Goal: Task Accomplishment & Management: Complete application form

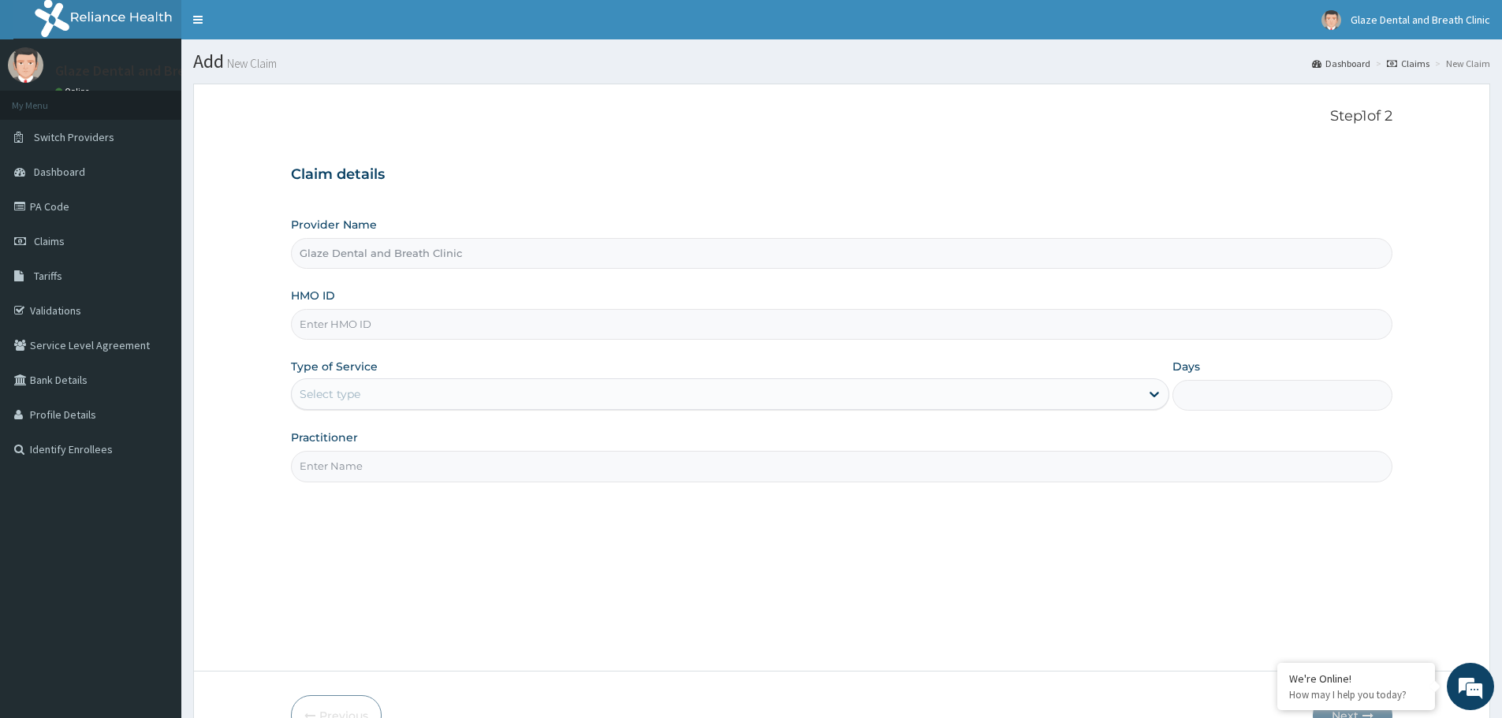
click at [398, 326] on input "HMO ID" at bounding box center [842, 324] width 1102 height 31
paste input "MLL/10066/A"
type input "MLL/10066/A"
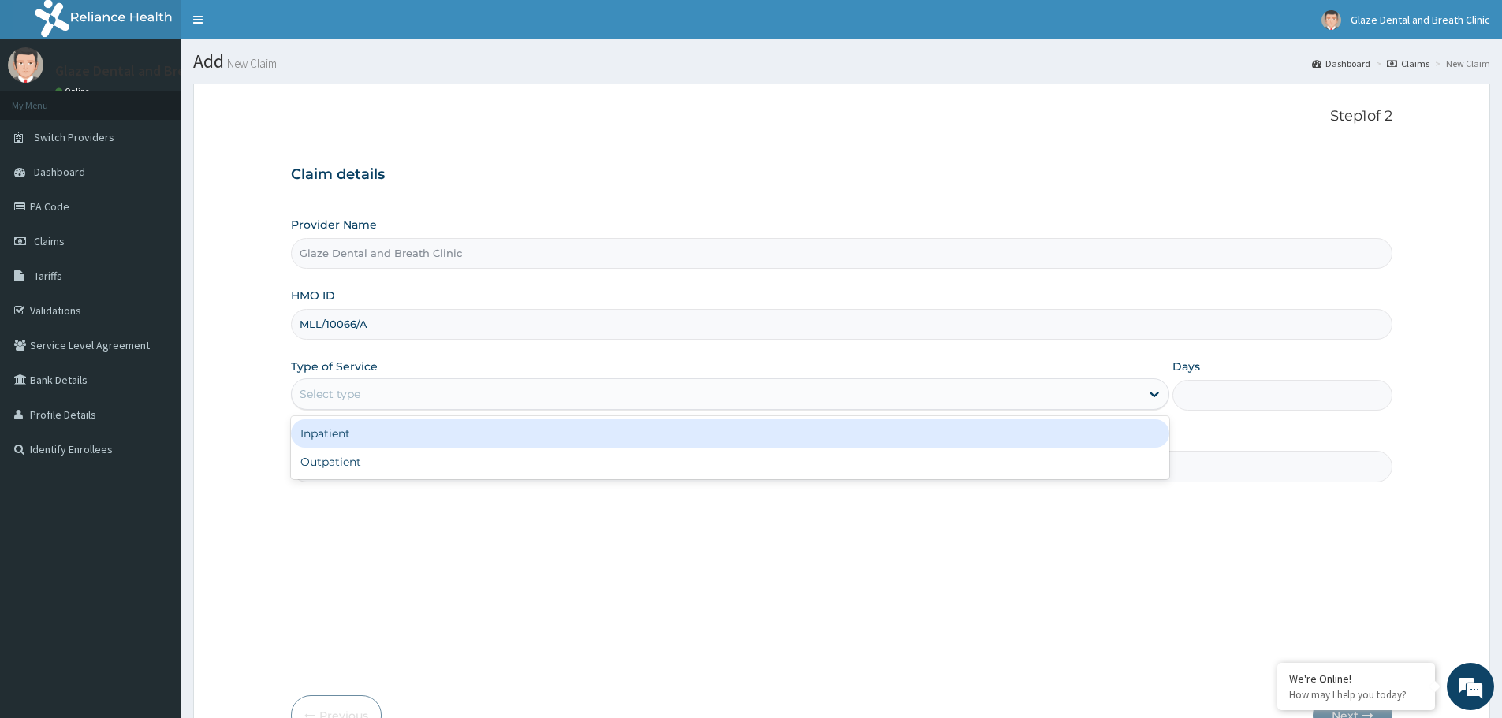
click at [643, 405] on div "Select type" at bounding box center [716, 394] width 849 height 25
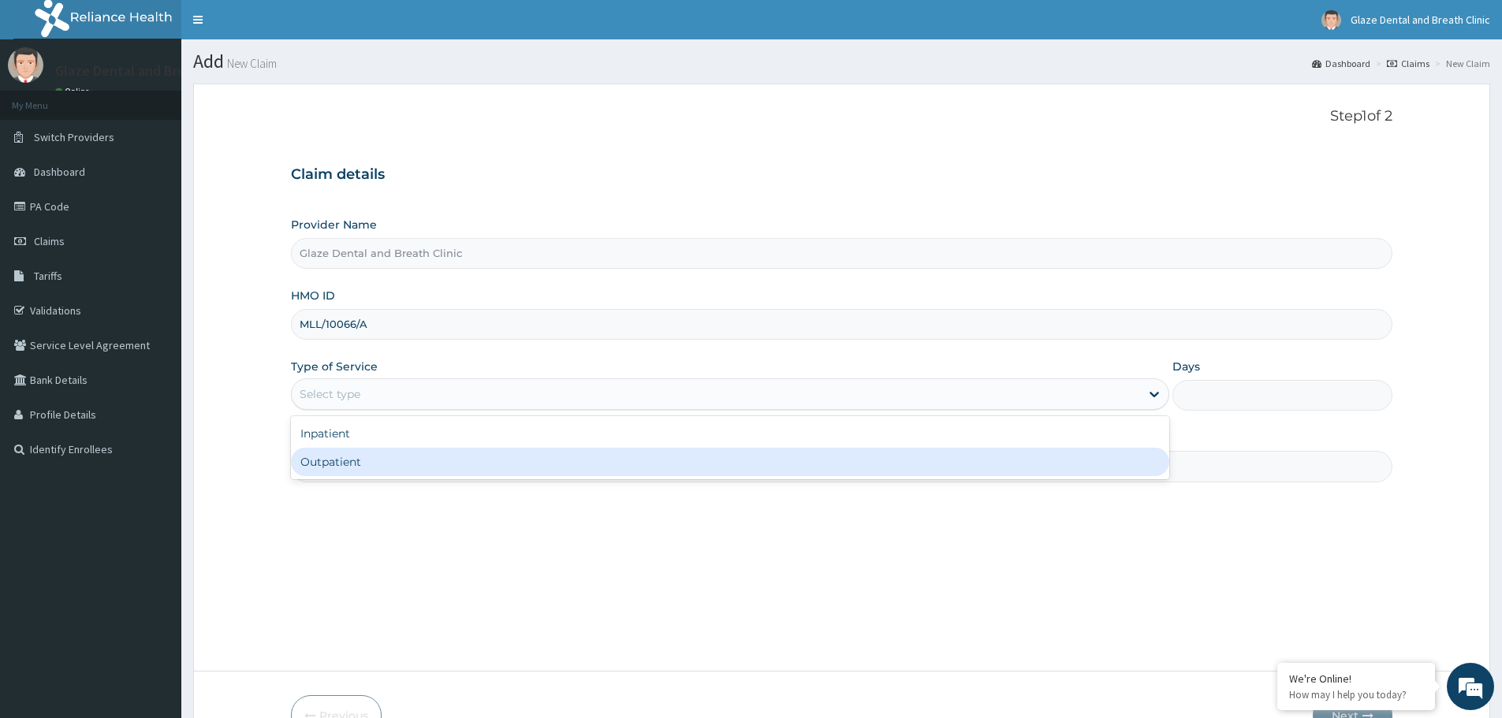
click at [632, 459] on div "Outpatient" at bounding box center [730, 462] width 879 height 28
type input "1"
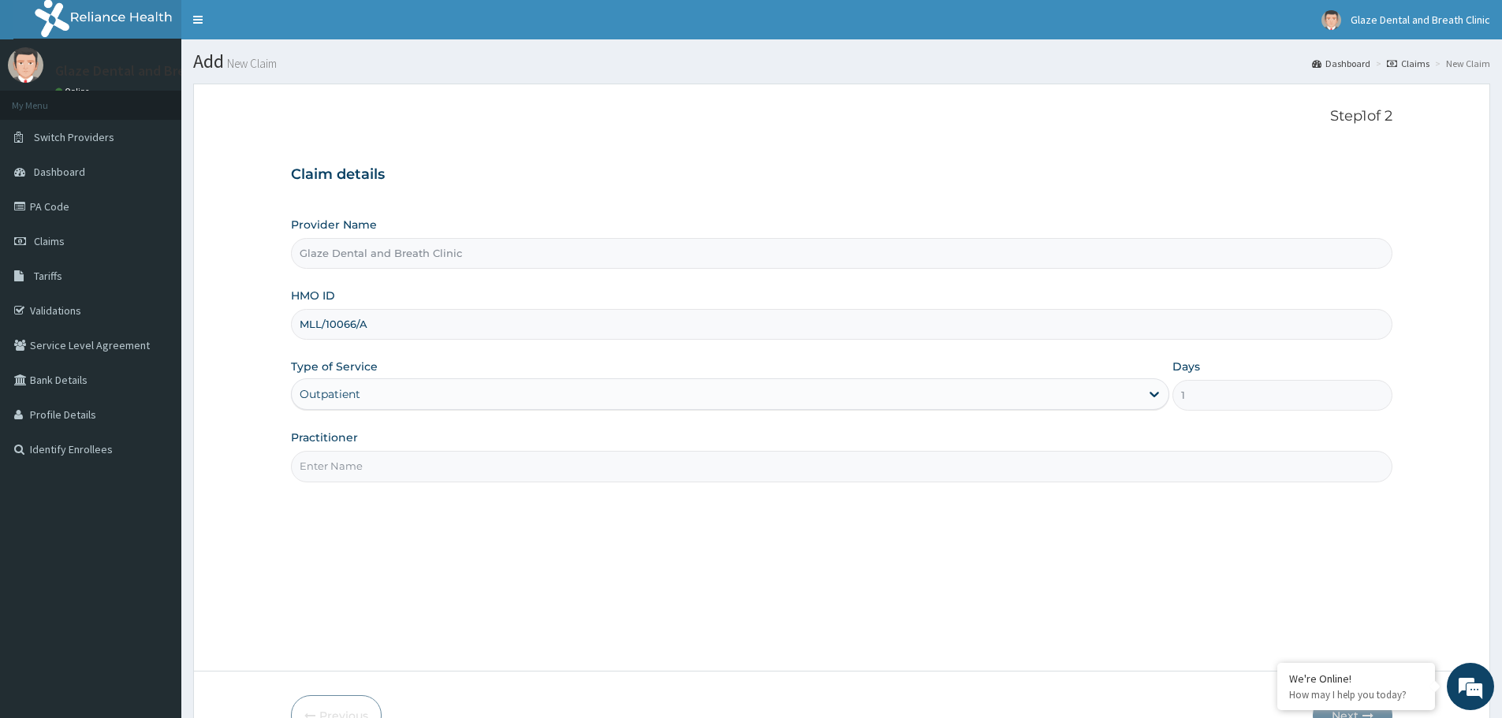
click at [632, 459] on input "Practitioner" at bounding box center [842, 466] width 1102 height 31
type input "DR. AWE"
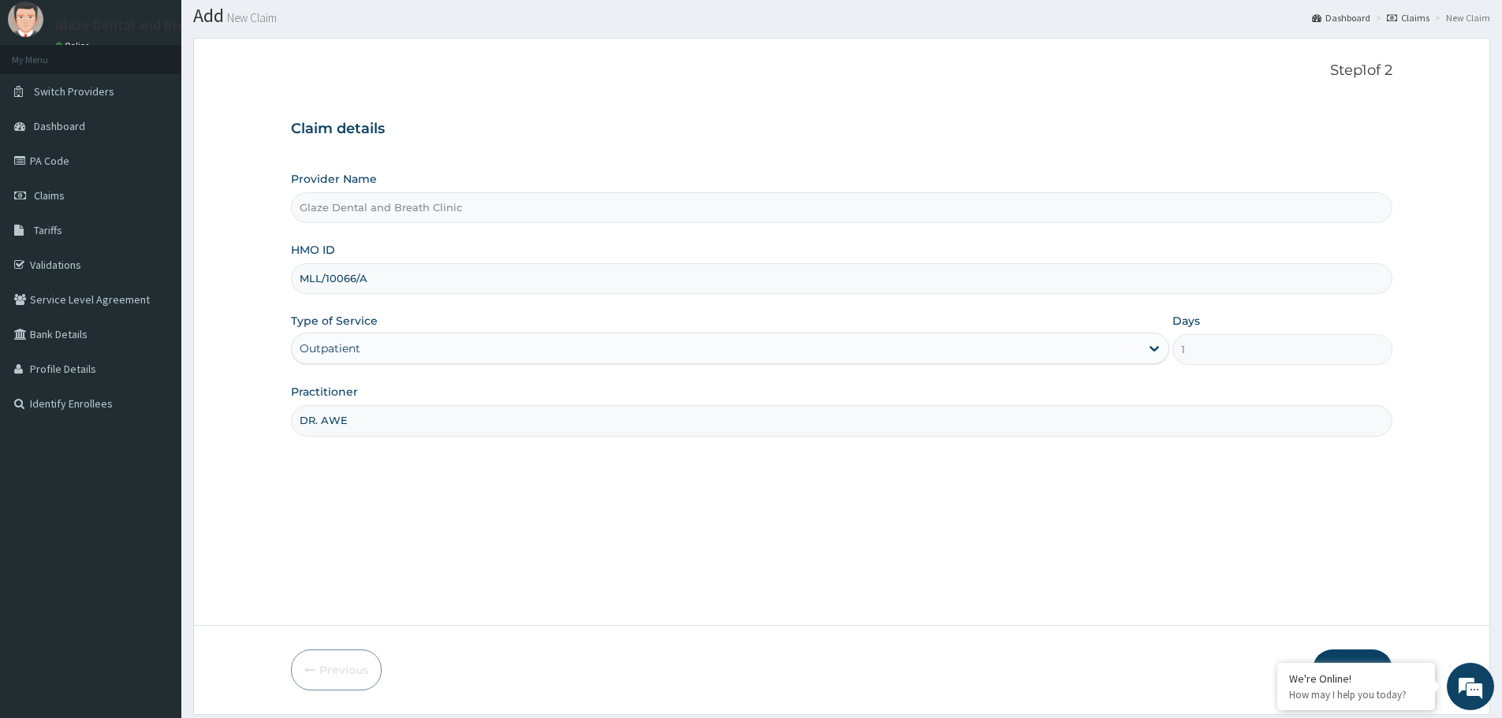
scroll to position [95, 0]
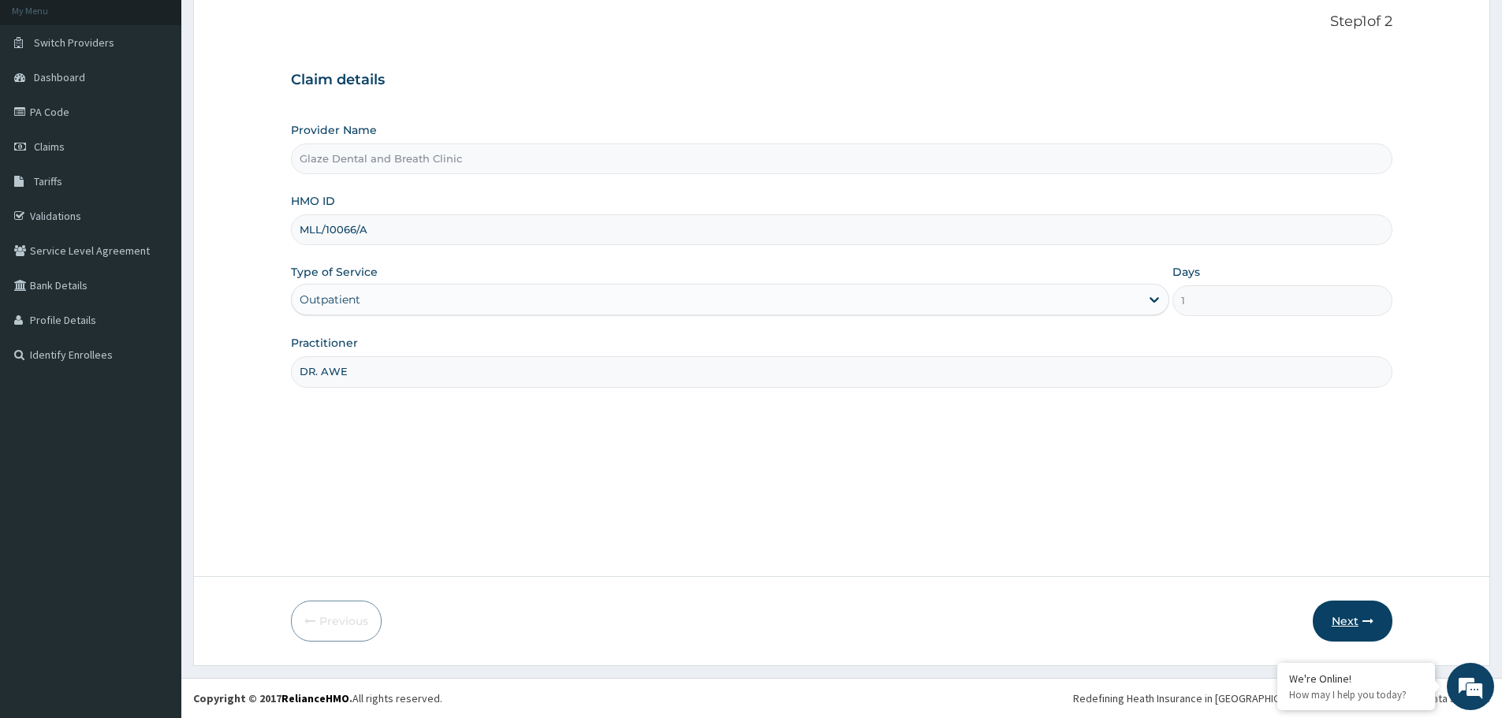
click at [1371, 625] on icon "button" at bounding box center [1368, 621] width 11 height 11
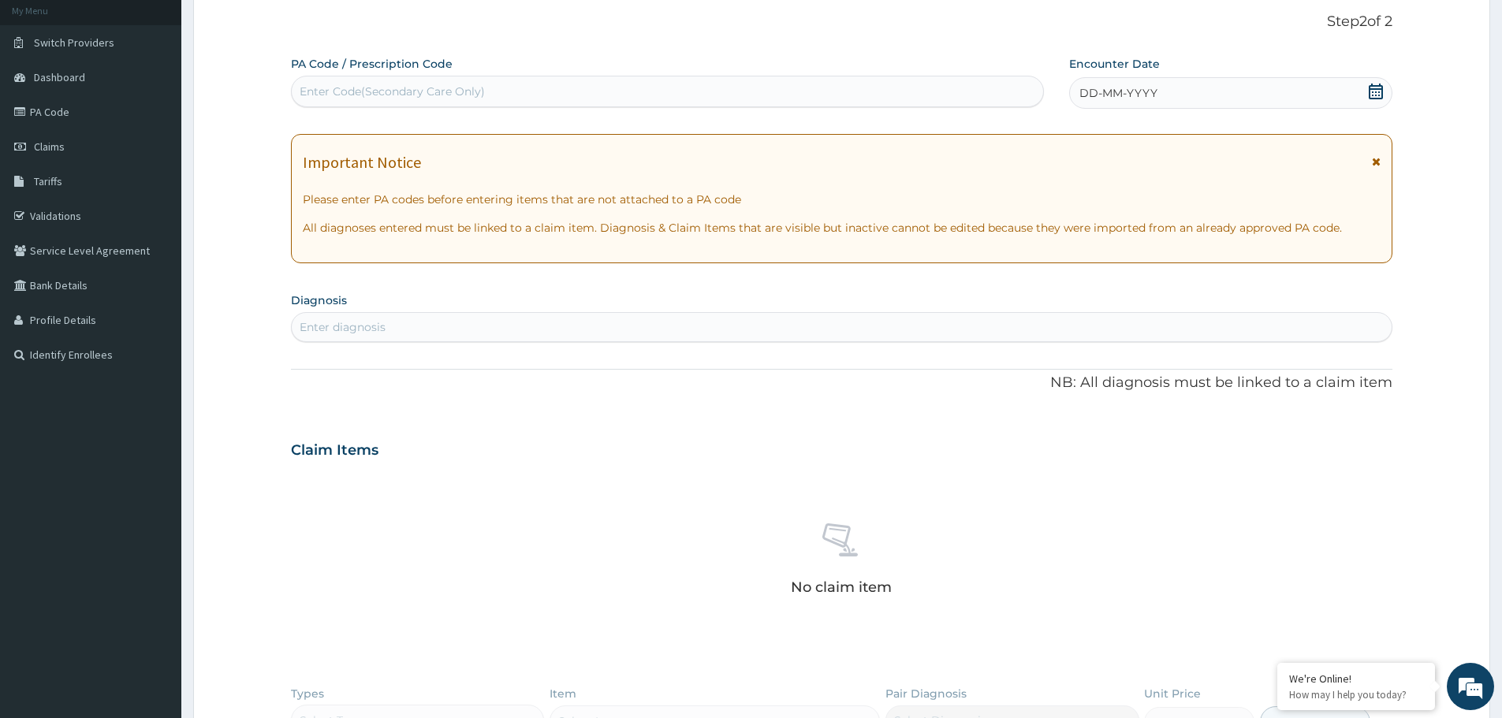
click at [537, 94] on div "Enter Code(Secondary Care Only)" at bounding box center [668, 91] width 752 height 25
paste input "PA/96B852"
type input "PA/96B852"
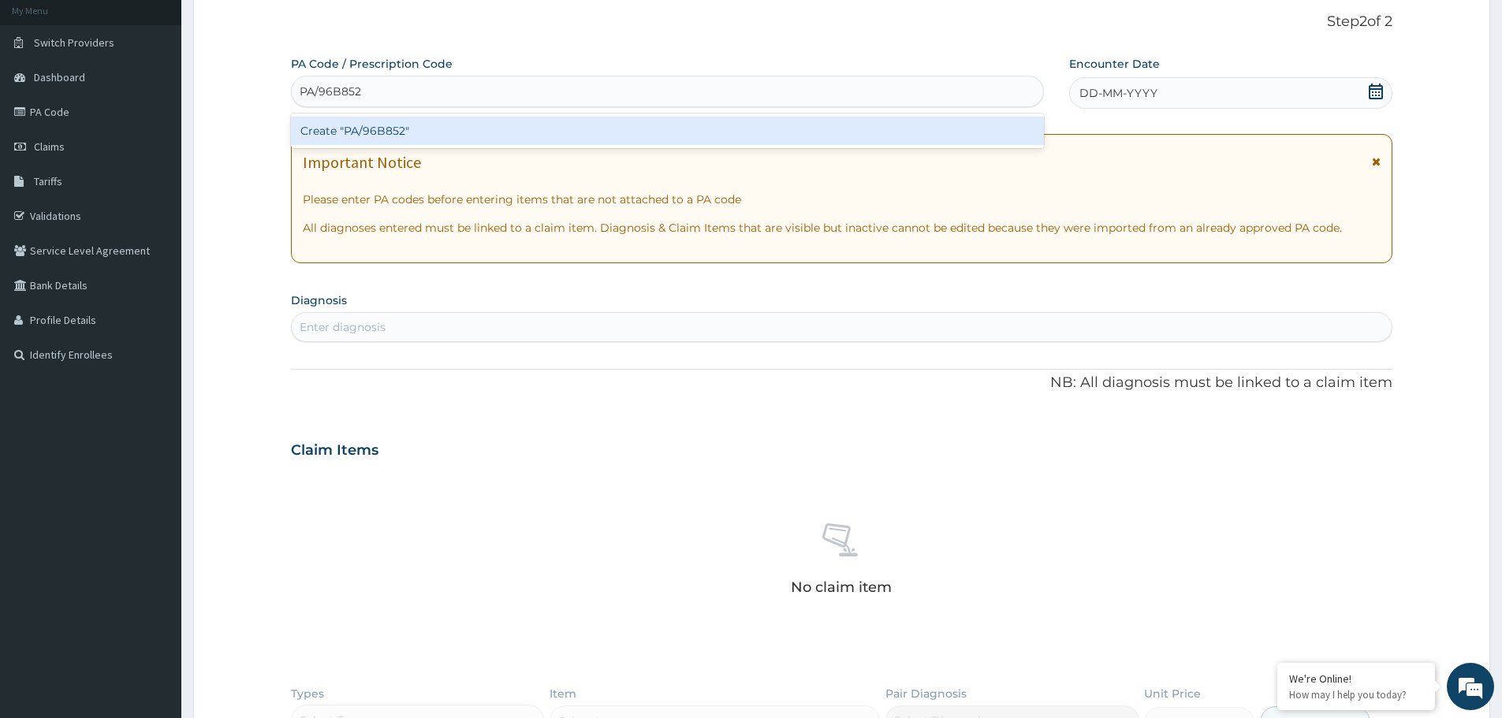
click at [542, 130] on div "Create "PA/96B852"" at bounding box center [667, 131] width 753 height 28
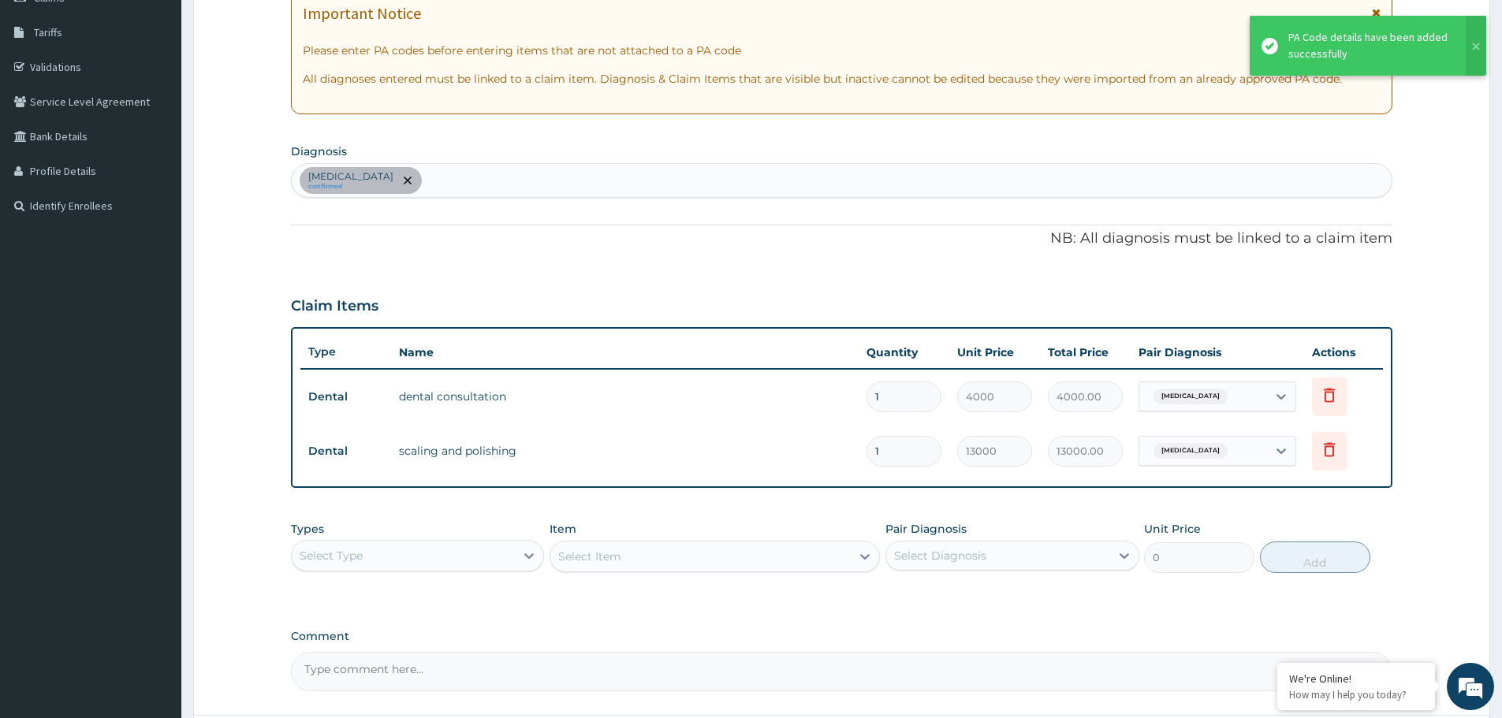
scroll to position [252, 0]
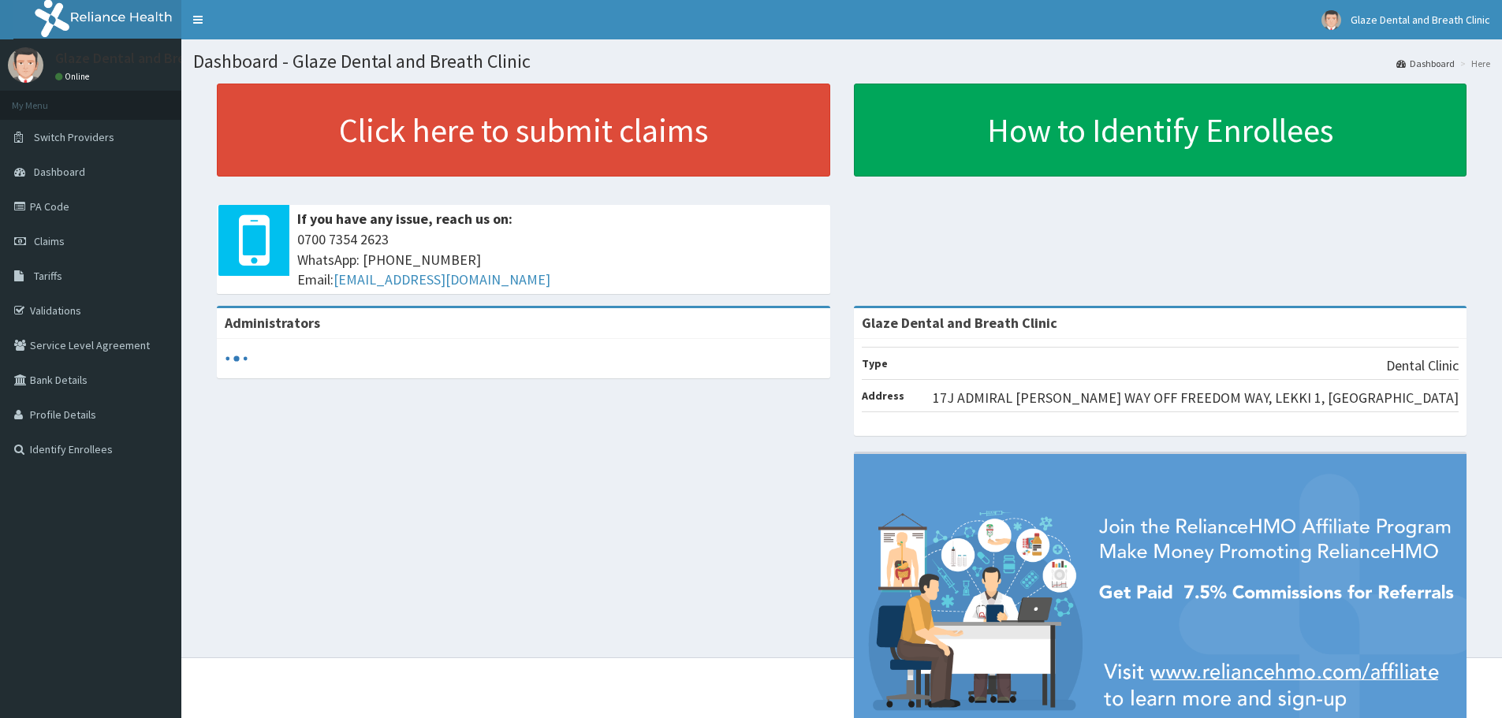
click at [91, 210] on link "PA Code" at bounding box center [90, 206] width 181 height 35
click at [32, 206] on link "PA Code" at bounding box center [90, 206] width 181 height 35
